Goal: Find specific page/section: Find specific page/section

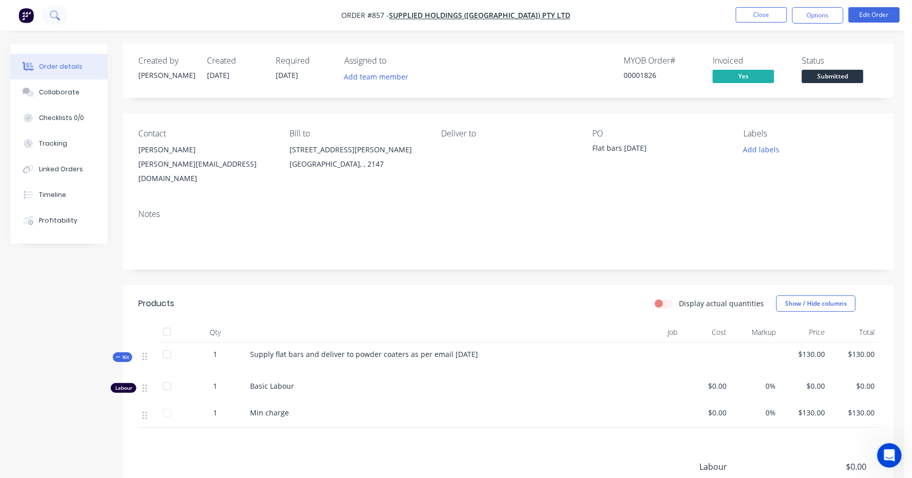
click at [50, 11] on icon at bounding box center [55, 15] width 10 height 10
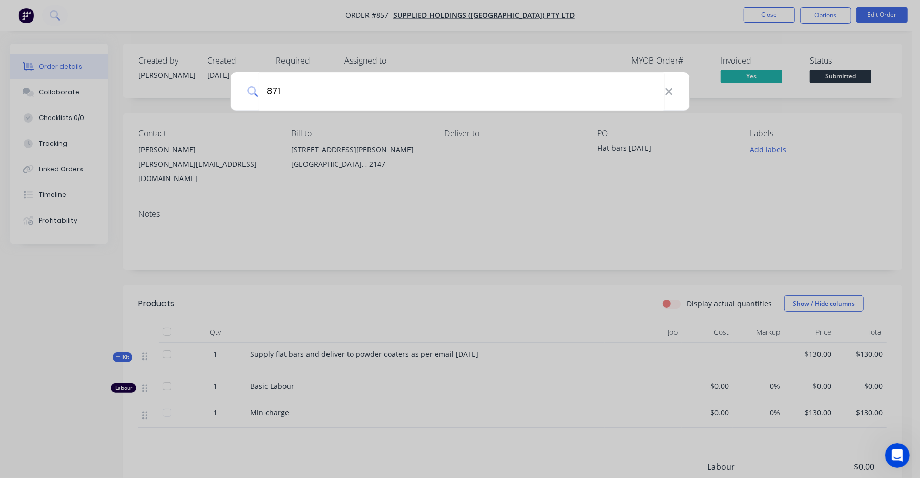
type input "871"
click at [47, 14] on div "871" at bounding box center [460, 239] width 920 height 478
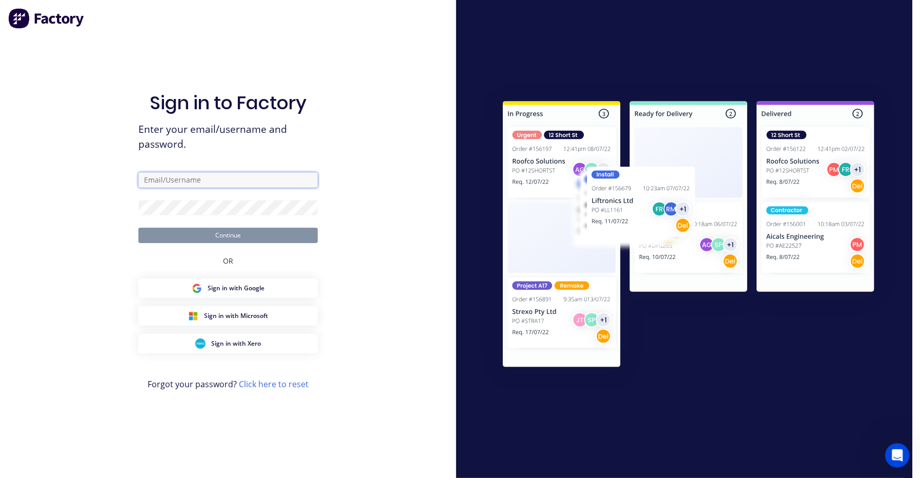
type input "[PERSON_NAME][EMAIL_ADDRESS][DOMAIN_NAME]"
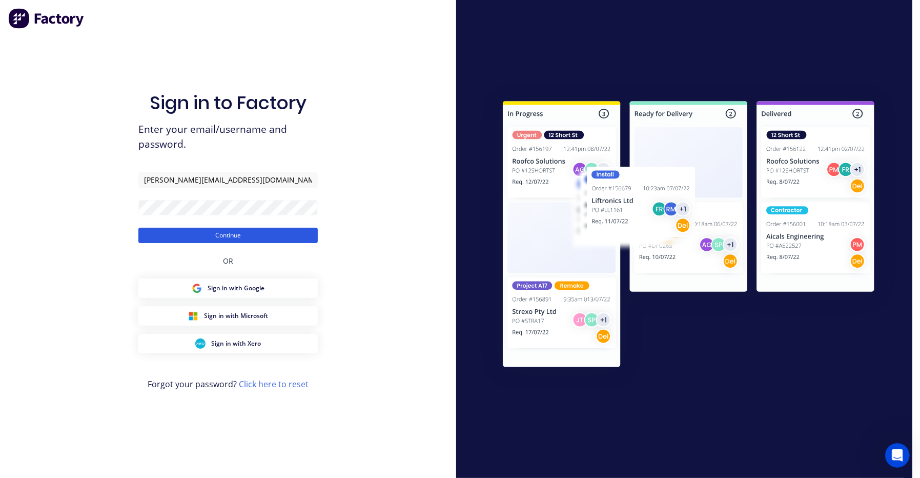
click at [252, 239] on button "Continue" at bounding box center [227, 235] width 179 height 15
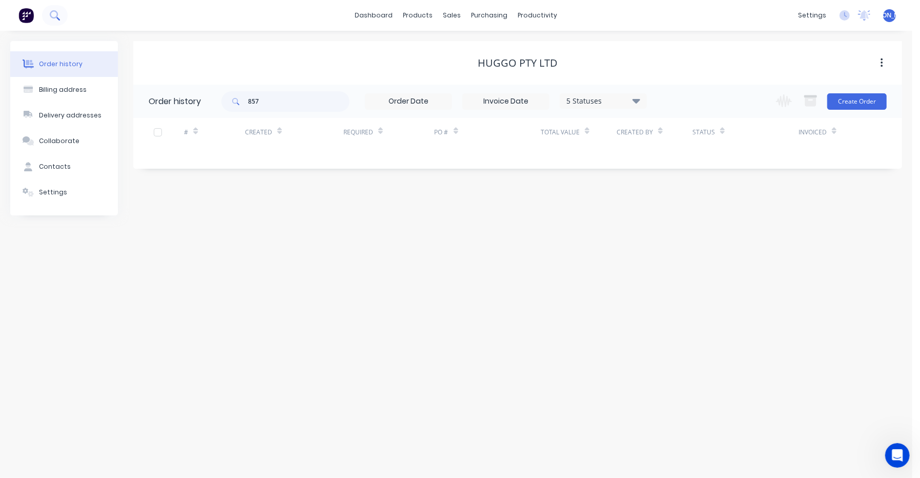
click at [63, 19] on button at bounding box center [55, 15] width 26 height 21
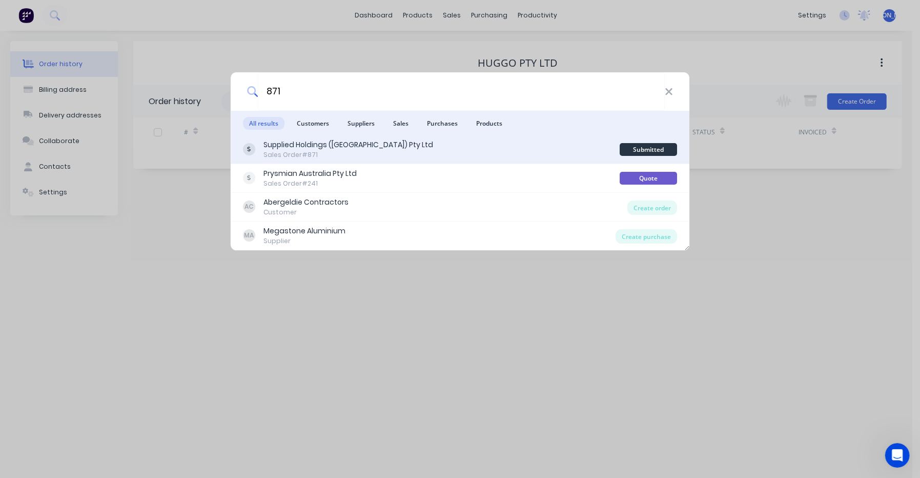
type input "871"
click at [319, 149] on div "Supplied Holdings ([GEOGRAPHIC_DATA]) Pty Ltd" at bounding box center [348, 144] width 170 height 11
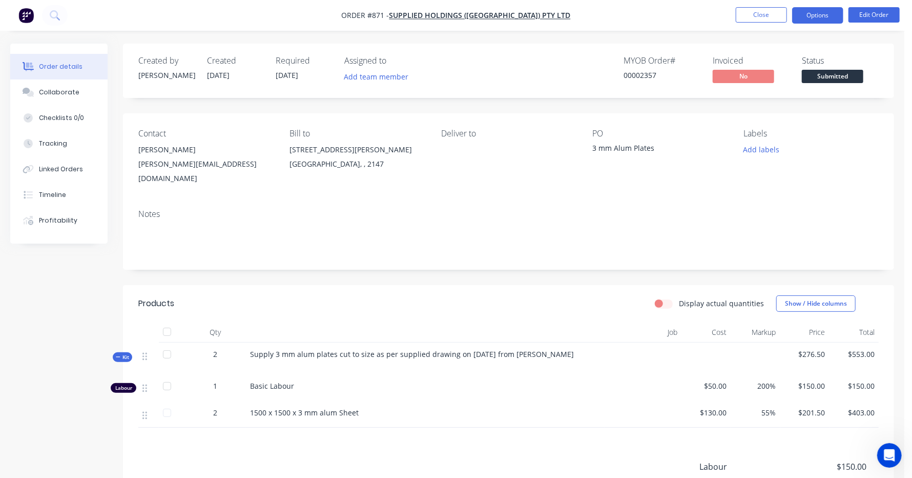
click at [842, 19] on button "Options" at bounding box center [818, 15] width 51 height 16
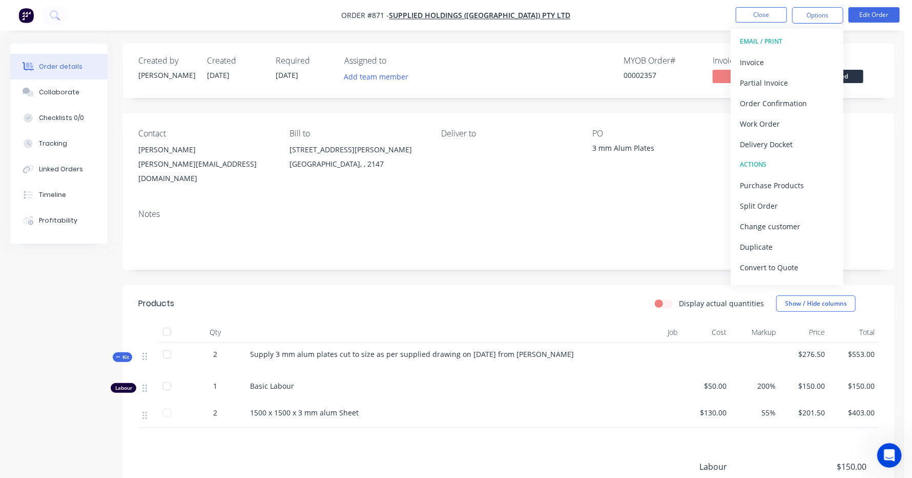
click at [696, 201] on div "Notes" at bounding box center [508, 235] width 771 height 69
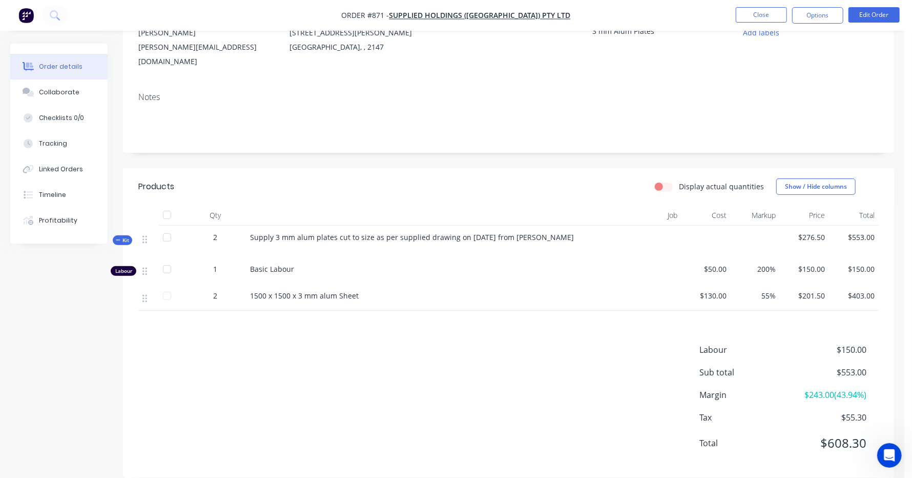
scroll to position [122, 0]
